Goal: Task Accomplishment & Management: Use online tool/utility

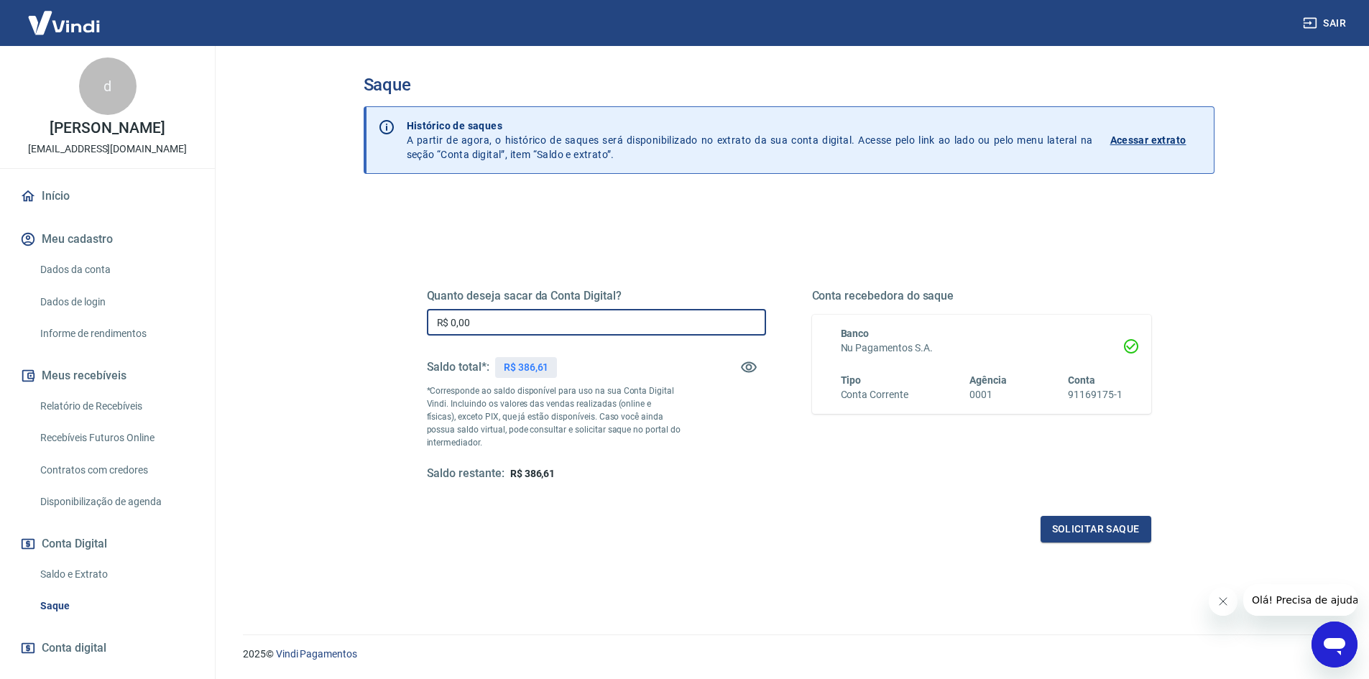
drag, startPoint x: 495, startPoint y: 324, endPoint x: 409, endPoint y: 303, distance: 88.0
click at [421, 308] on div "Quanto deseja sacar da Conta Digital? R$ 0,00 ​ Saldo total*: R$ 386,61 *Corres…" at bounding box center [789, 393] width 759 height 334
type input "R$ 386,61"
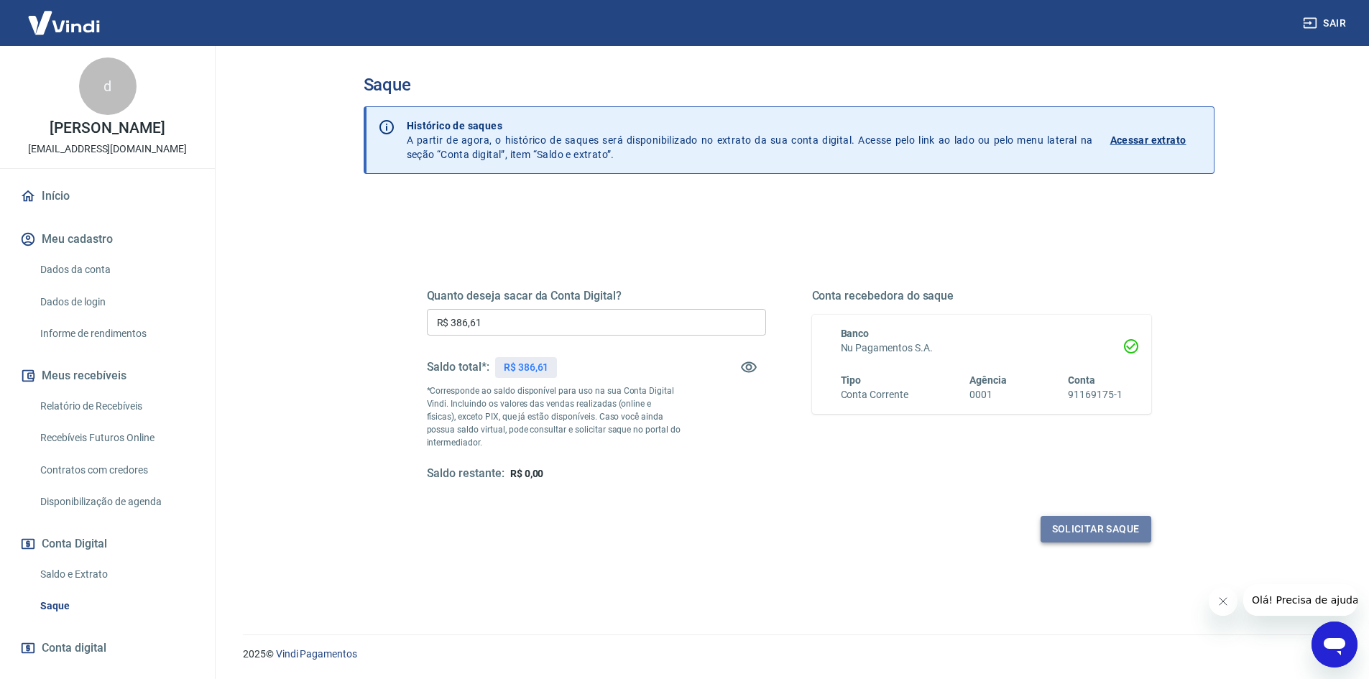
click at [1082, 531] on button "Solicitar saque" at bounding box center [1096, 529] width 111 height 27
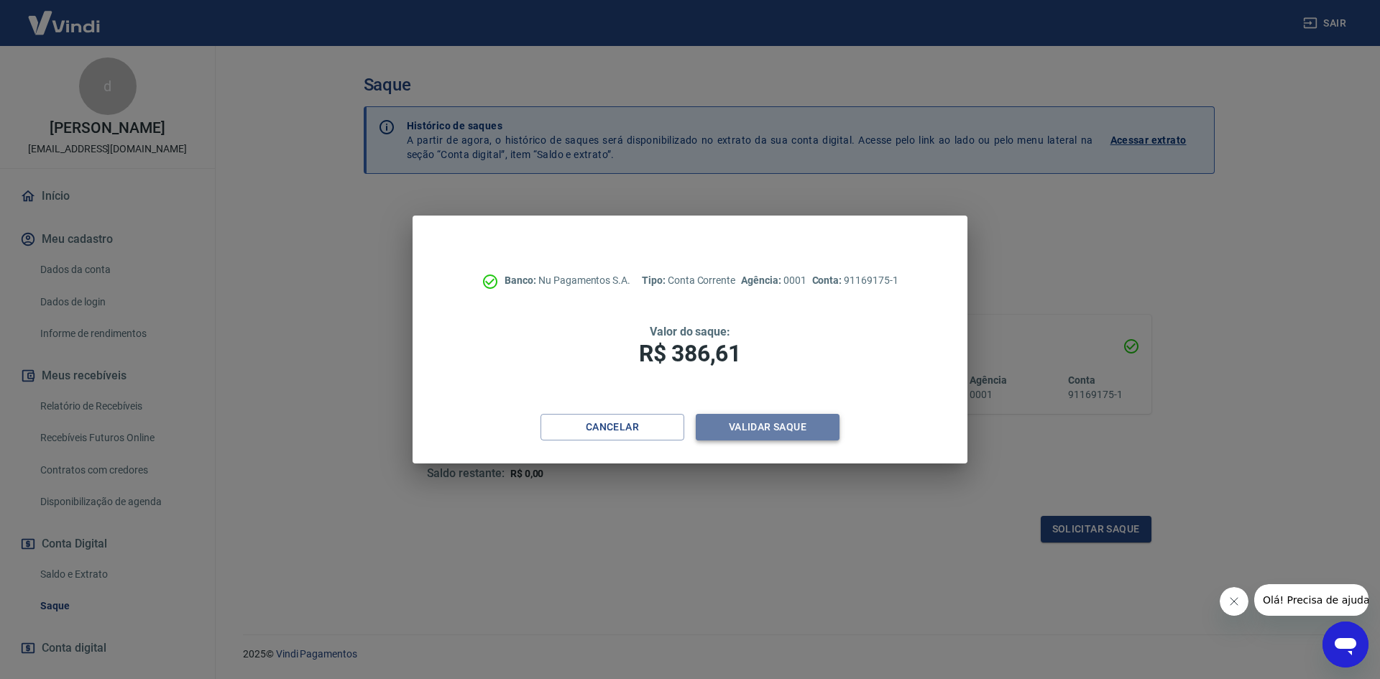
click at [794, 426] on button "Validar saque" at bounding box center [768, 427] width 144 height 27
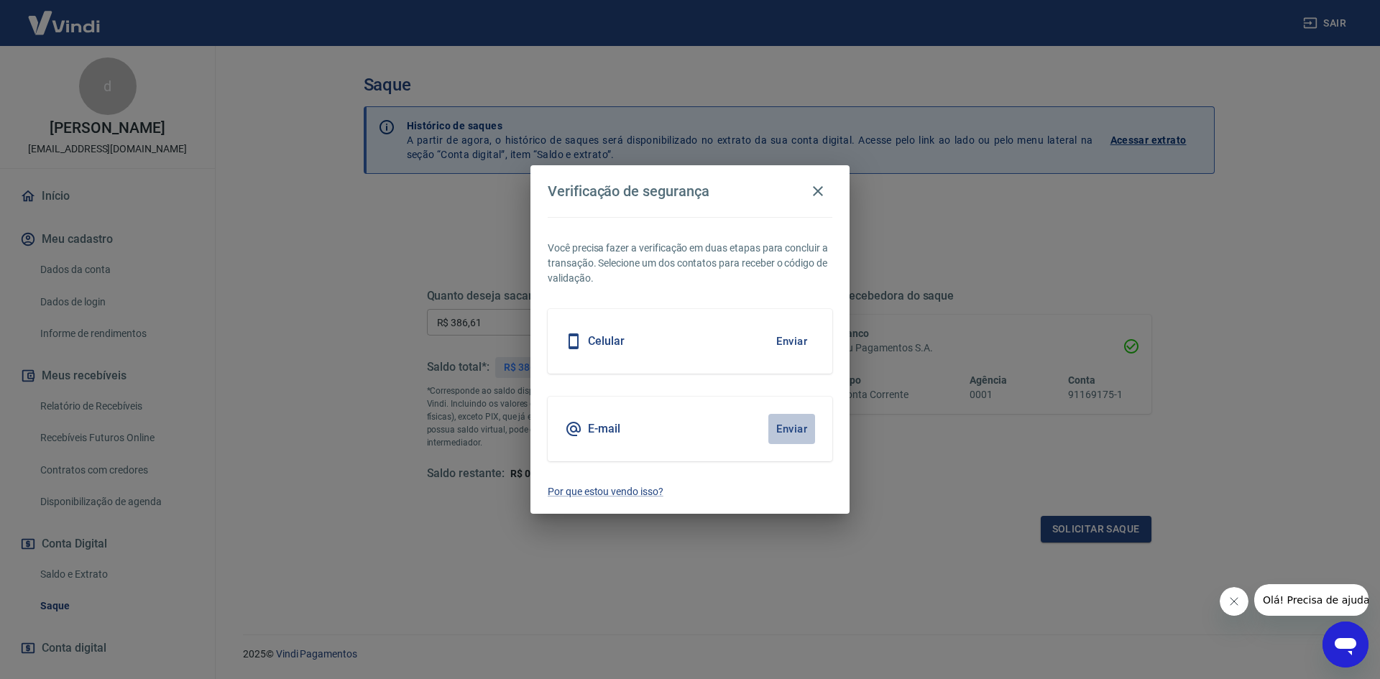
click at [796, 428] on button "Enviar" at bounding box center [791, 429] width 47 height 30
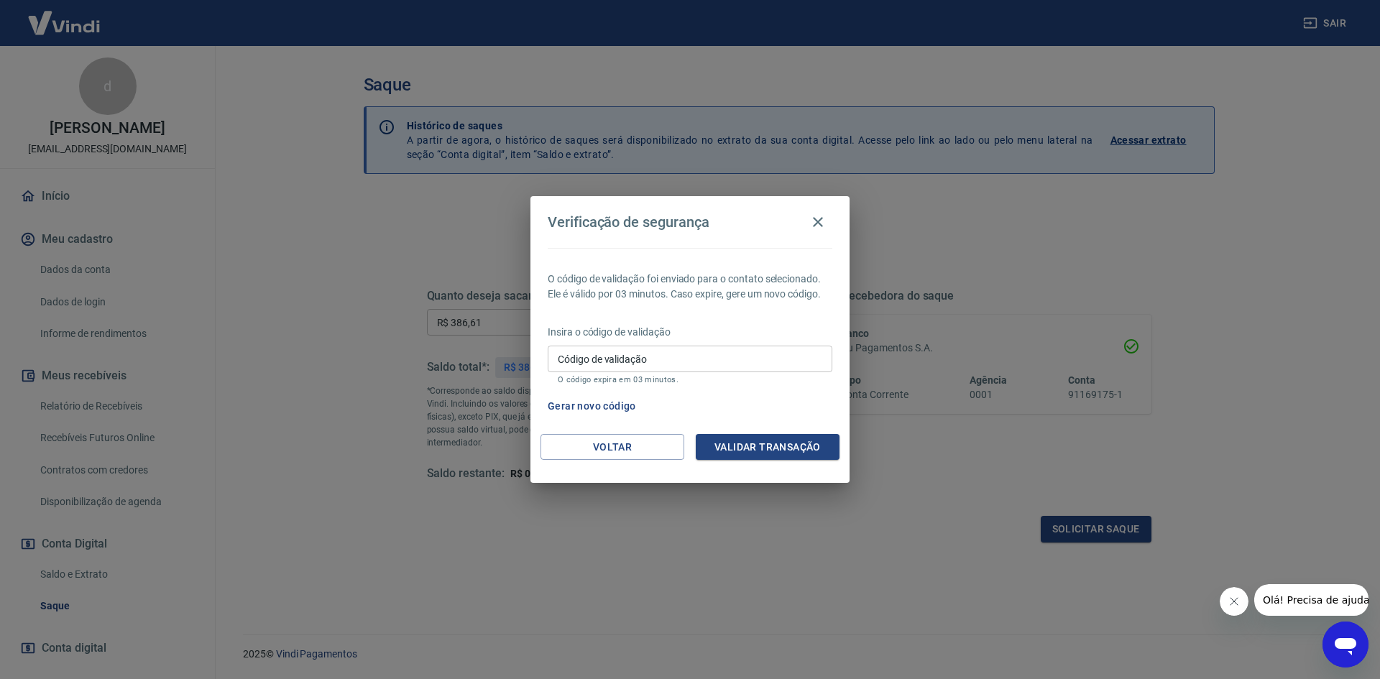
click at [681, 354] on input "Código de validação" at bounding box center [690, 359] width 285 height 27
paste input "709659"
type input "709659"
click at [816, 459] on button "Validar transação" at bounding box center [768, 447] width 144 height 27
